Goal: Transaction & Acquisition: Purchase product/service

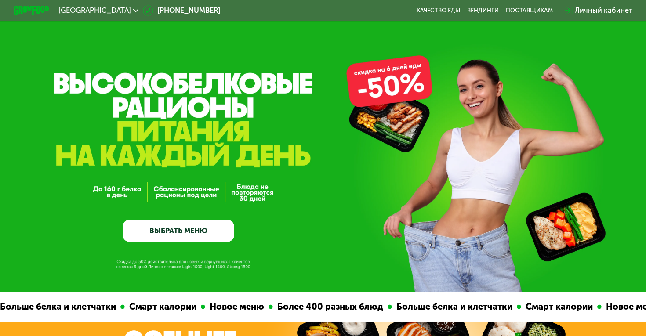
click at [155, 227] on link "ВЫБРАТЬ МЕНЮ" at bounding box center [179, 231] width 112 height 22
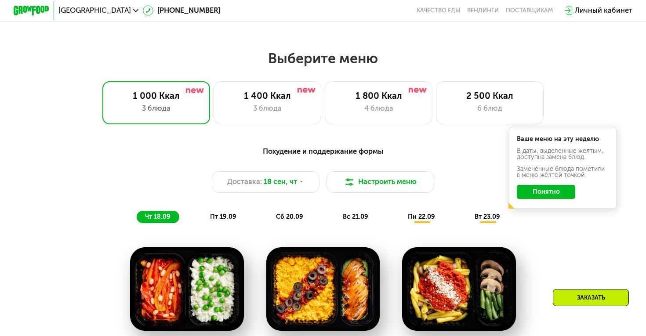
scroll to position [538, 0]
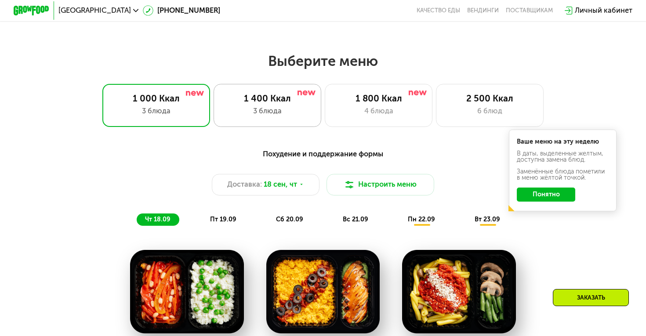
click at [281, 112] on div "3 блюда" at bounding box center [267, 111] width 89 height 11
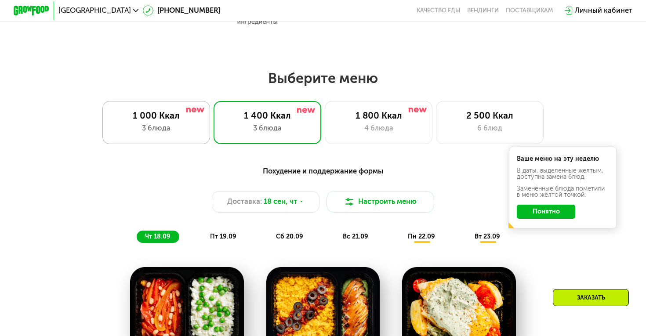
click at [174, 126] on div "3 блюда" at bounding box center [156, 128] width 89 height 11
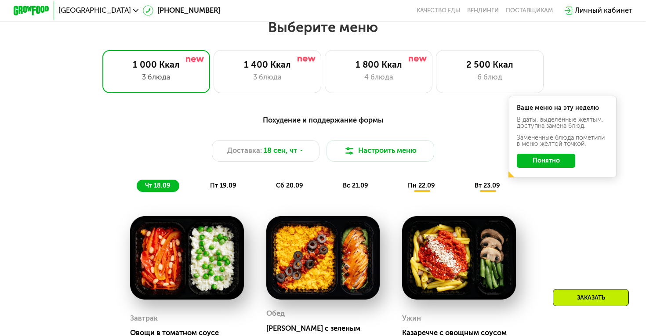
scroll to position [568, 0]
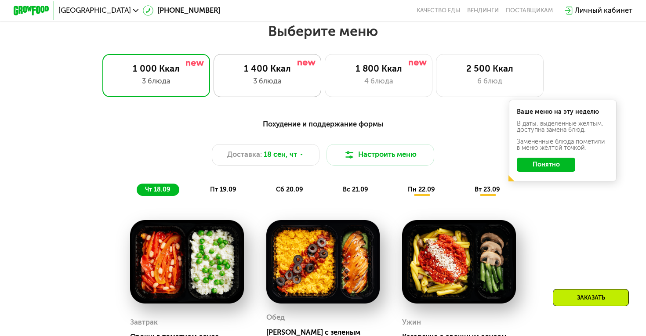
click at [241, 69] on div "1 400 Ккал" at bounding box center [267, 68] width 89 height 11
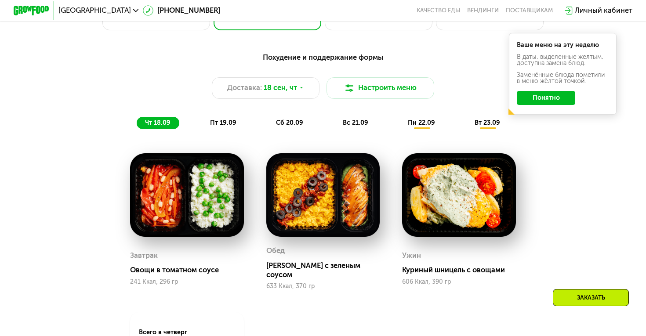
scroll to position [633, 0]
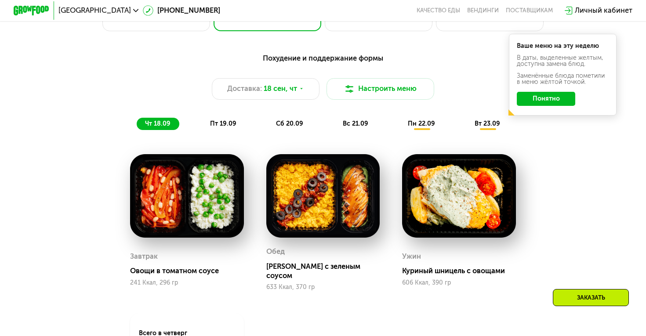
click at [222, 122] on span "пт 19.09" at bounding box center [223, 123] width 26 height 7
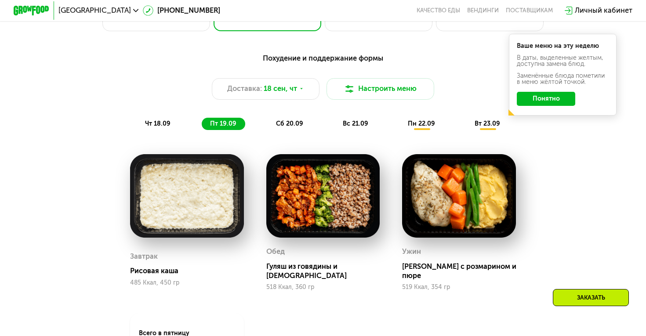
click at [293, 122] on span "сб 20.09" at bounding box center [289, 123] width 27 height 7
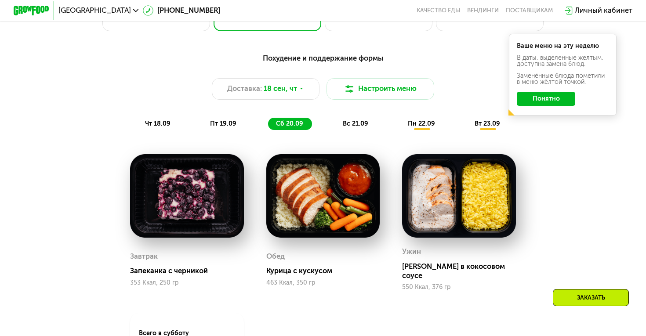
click at [358, 123] on span "вс 21.09" at bounding box center [355, 123] width 25 height 7
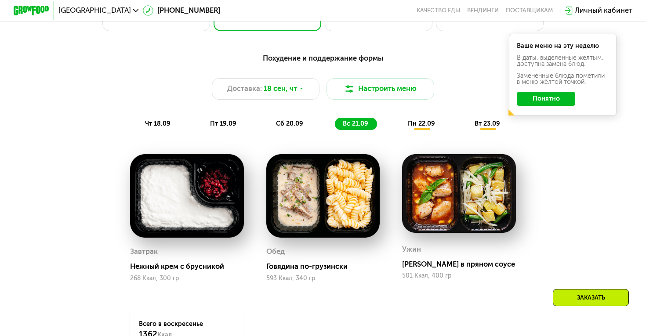
click at [425, 125] on span "пн 22.09" at bounding box center [421, 123] width 27 height 7
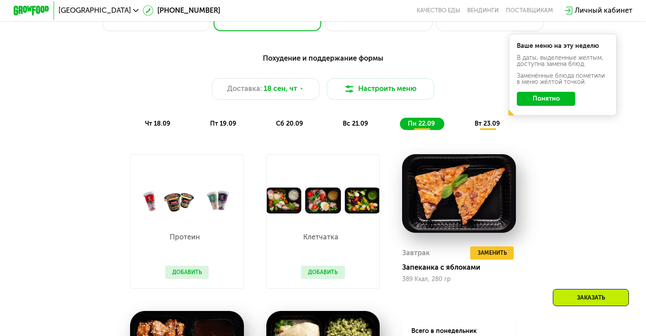
click at [183, 269] on button "Добавить" at bounding box center [187, 273] width 44 height 14
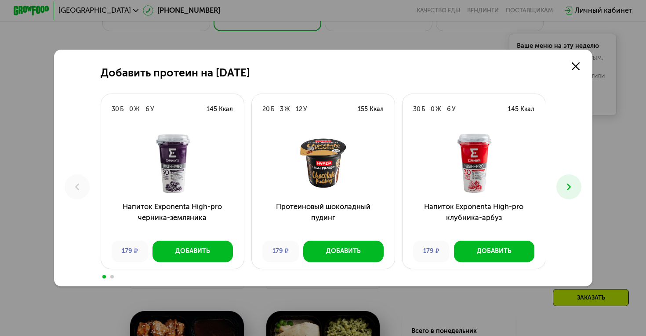
click at [187, 272] on div "30 Б 0 Ж 6 У 145 Ккал Напиток Exponenta High-pro черника-земляника 179 ₽ Добави…" at bounding box center [173, 183] width 144 height 179
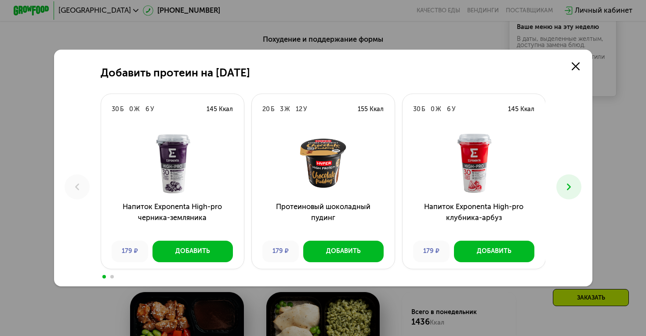
scroll to position [647, 0]
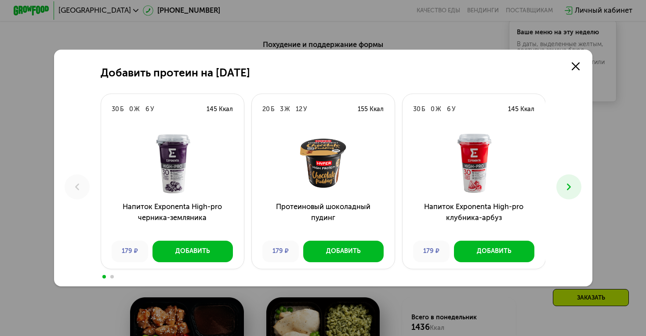
click at [568, 181] on icon at bounding box center [568, 186] width 11 height 11
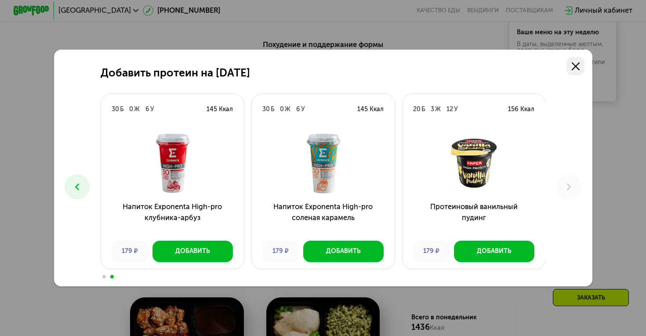
click at [571, 65] on link at bounding box center [575, 66] width 18 height 18
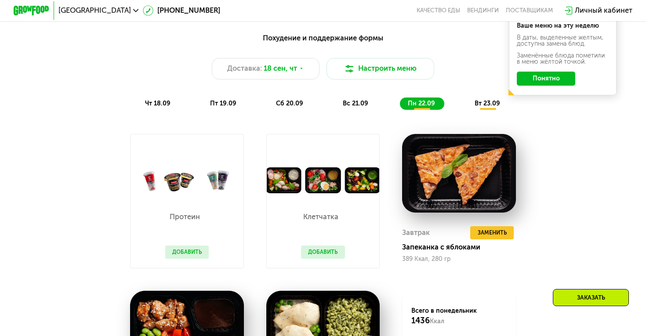
scroll to position [638, 0]
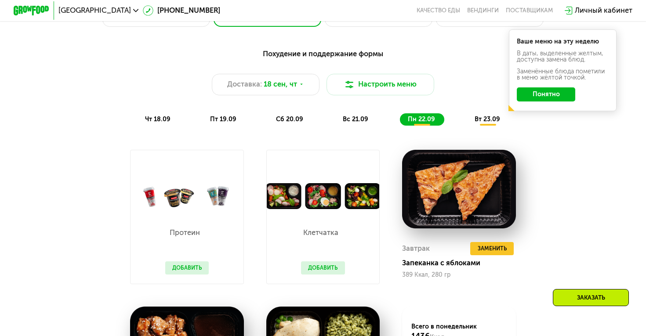
click at [177, 269] on button "Добавить" at bounding box center [187, 268] width 44 height 14
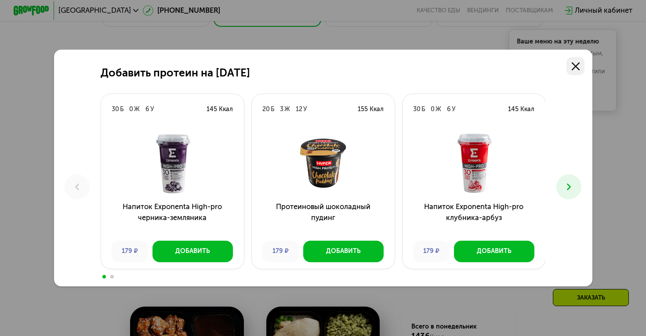
click at [576, 64] on icon at bounding box center [575, 66] width 8 height 8
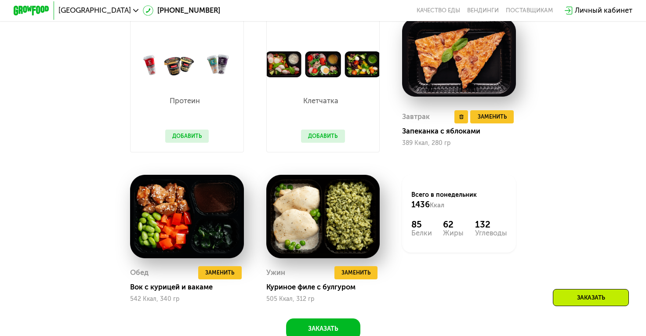
scroll to position [816, 0]
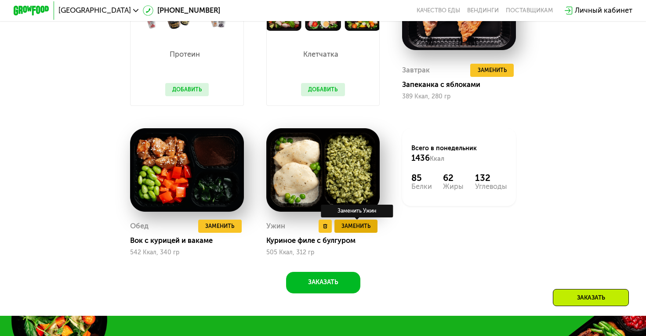
click at [358, 229] on span "Заменить" at bounding box center [355, 226] width 29 height 9
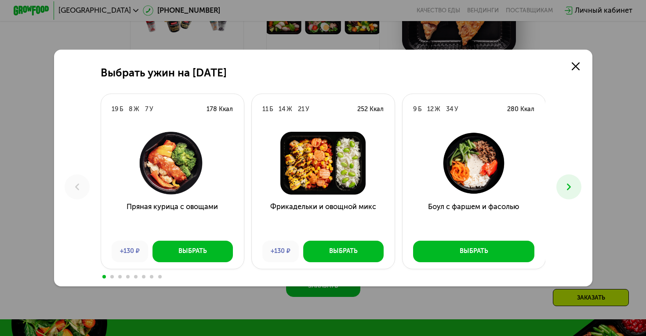
scroll to position [813, 0]
click at [573, 65] on icon at bounding box center [575, 66] width 8 height 8
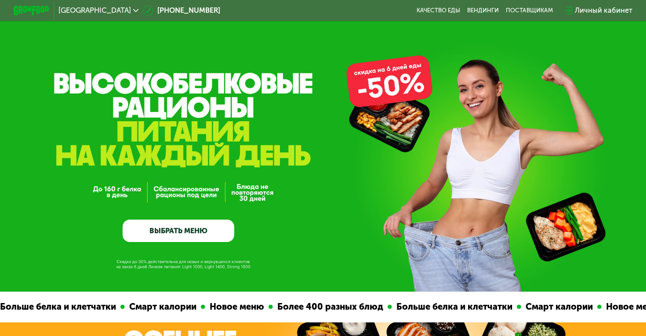
scroll to position [0, 0]
